Goal: Information Seeking & Learning: Learn about a topic

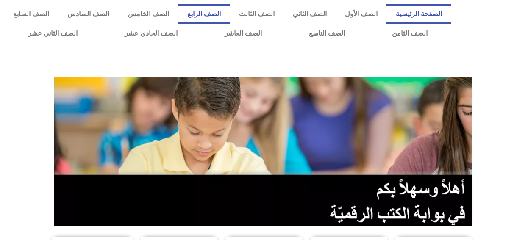
click at [226, 17] on link "الصف الرابع" at bounding box center [204, 14] width 52 height 20
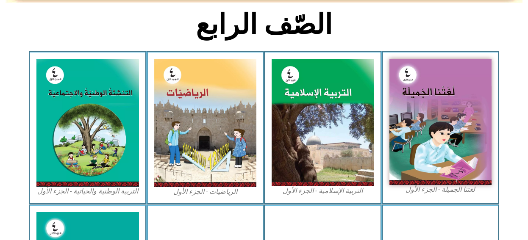
scroll to position [254, 0]
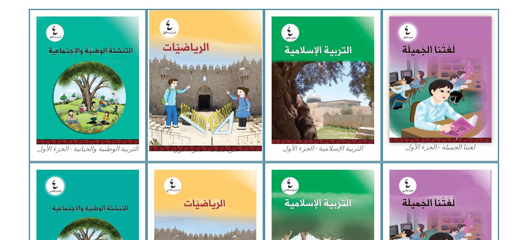
click at [180, 75] on img at bounding box center [205, 80] width 113 height 141
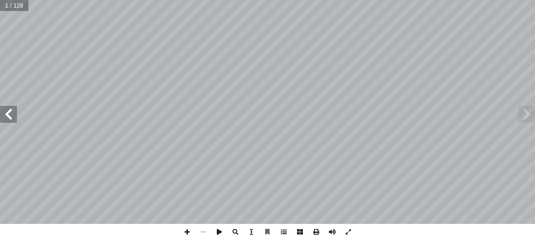
click at [282, 231] on span at bounding box center [284, 232] width 16 height 16
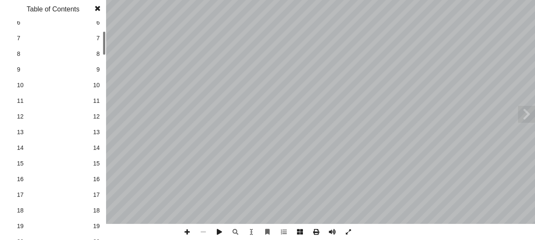
click at [97, 149] on span "14" at bounding box center [96, 148] width 7 height 9
click at [98, 9] on span at bounding box center [97, 8] width 15 height 17
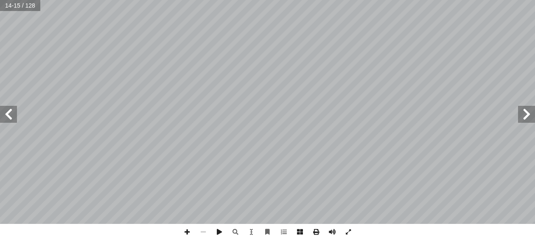
click at [4, 114] on span at bounding box center [8, 114] width 17 height 17
click at [189, 233] on span at bounding box center [187, 232] width 16 height 16
click at [185, 234] on span at bounding box center [187, 232] width 16 height 16
click at [10, 115] on span at bounding box center [8, 114] width 17 height 17
click at [8, 113] on span at bounding box center [8, 114] width 17 height 17
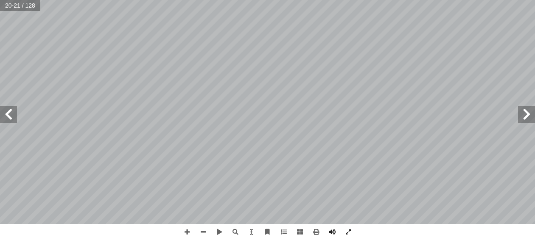
click at [0, 52] on html "الصفحة الرئيسية الصف الأول الصف الثاني الصف الثالث الصف الرابع الصف الخامس الصف…" at bounding box center [267, 38] width 535 height 77
click at [530, 112] on span at bounding box center [526, 114] width 17 height 17
